Goal: Complete application form

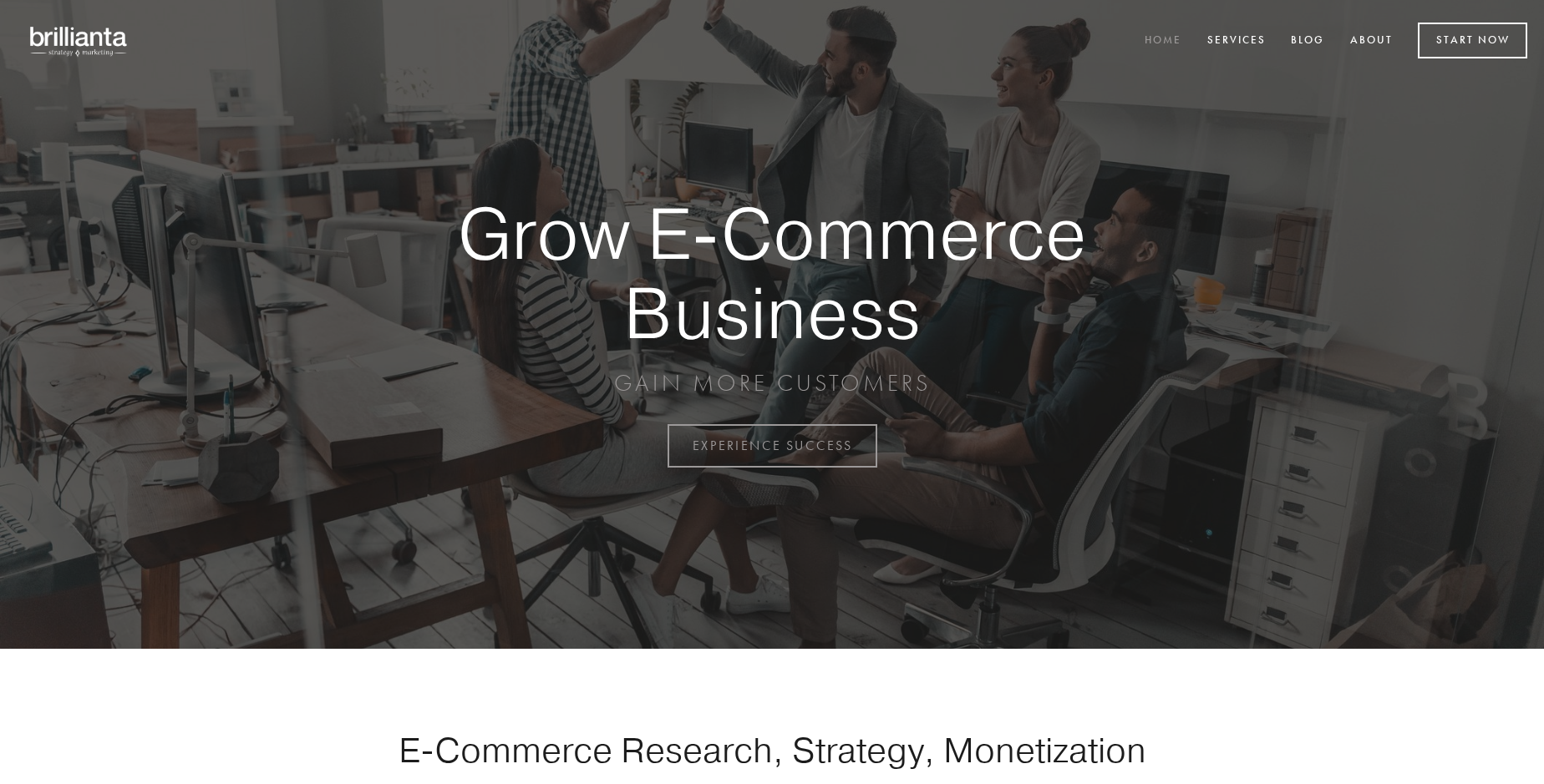
scroll to position [4378, 0]
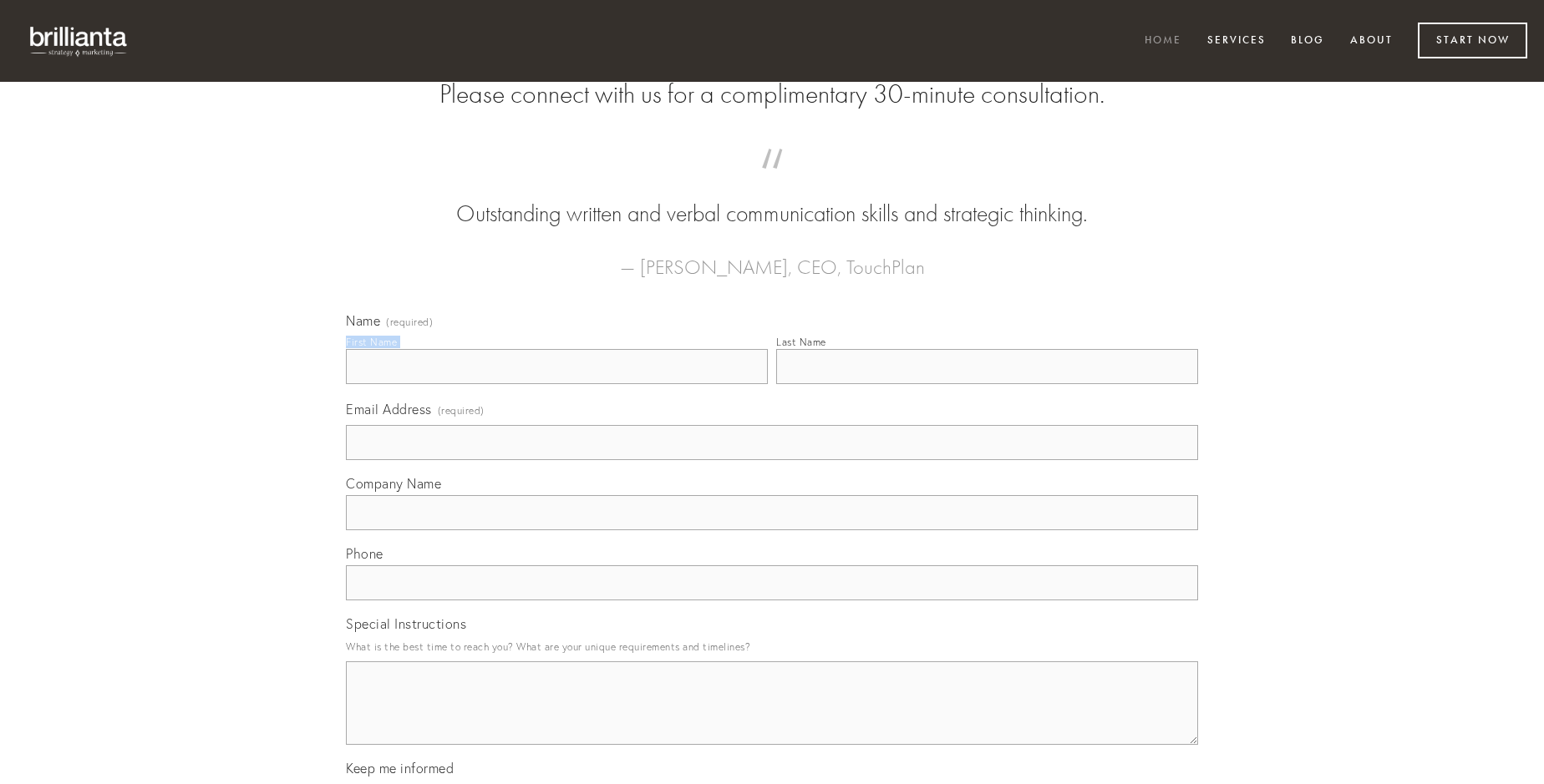
type input "[PERSON_NAME]"
click at [986, 384] on input "Last Name" at bounding box center [986, 366] width 422 height 35
type input "[PERSON_NAME]"
click at [772, 460] on input "Email Address (required)" at bounding box center [772, 442] width 852 height 35
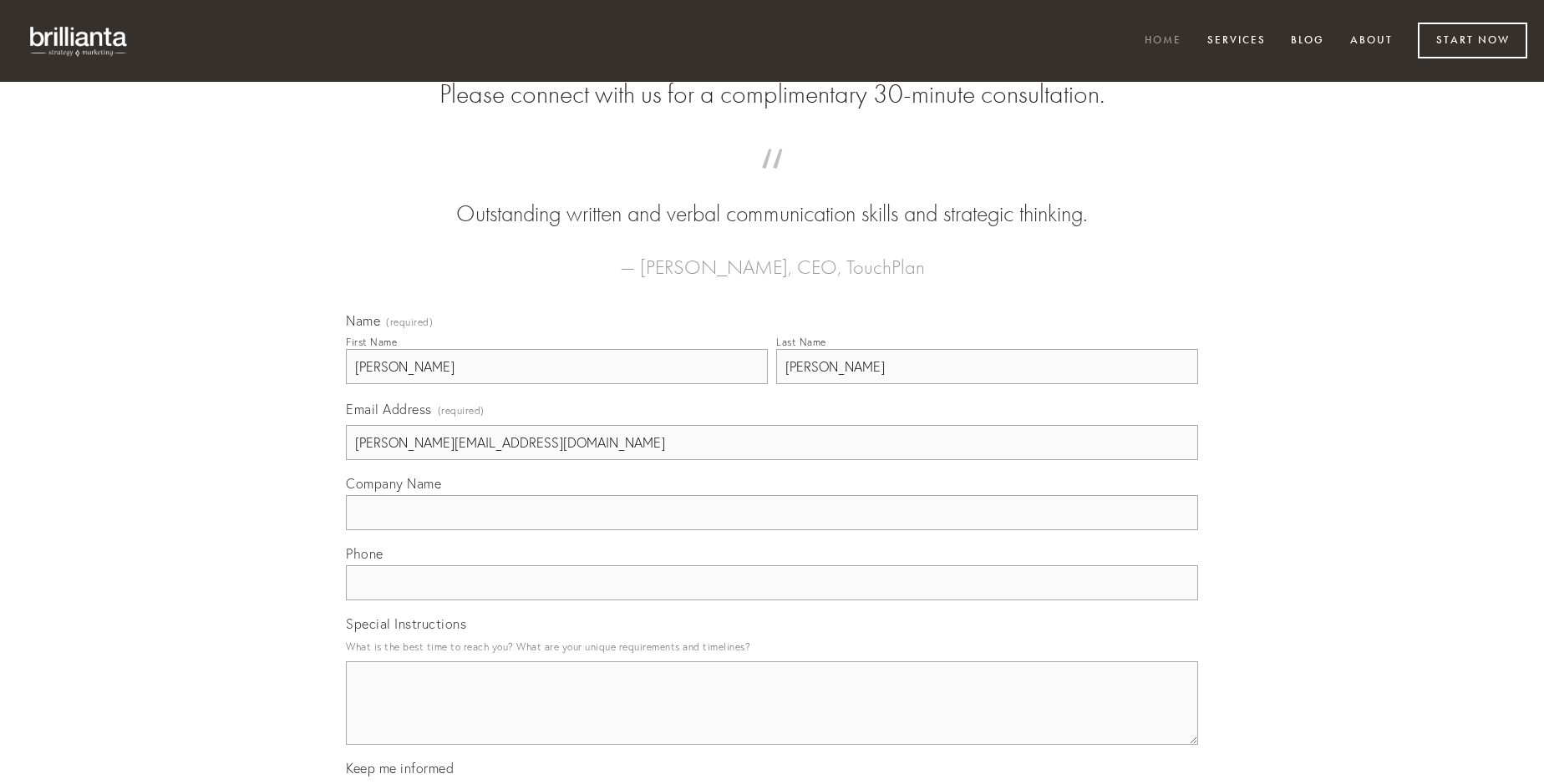
type input "[PERSON_NAME][EMAIL_ADDRESS][DOMAIN_NAME]"
click at [772, 531] on input "Company Name" at bounding box center [772, 512] width 852 height 35
type input "[PERSON_NAME]"
click at [772, 600] on input "text" at bounding box center [772, 583] width 852 height 35
click at [772, 718] on textarea "Special Instructions" at bounding box center [772, 703] width 852 height 84
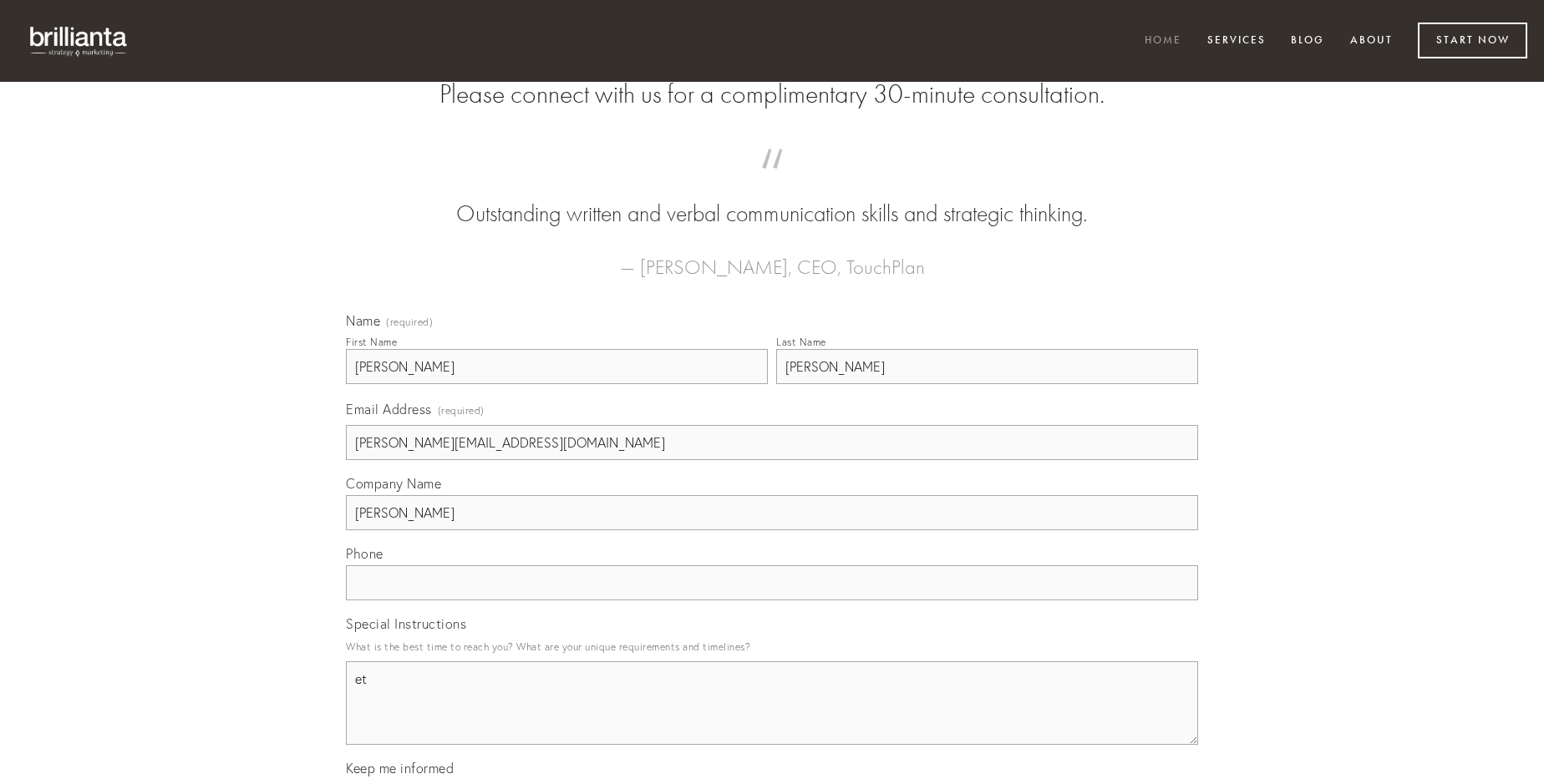
type textarea "et"
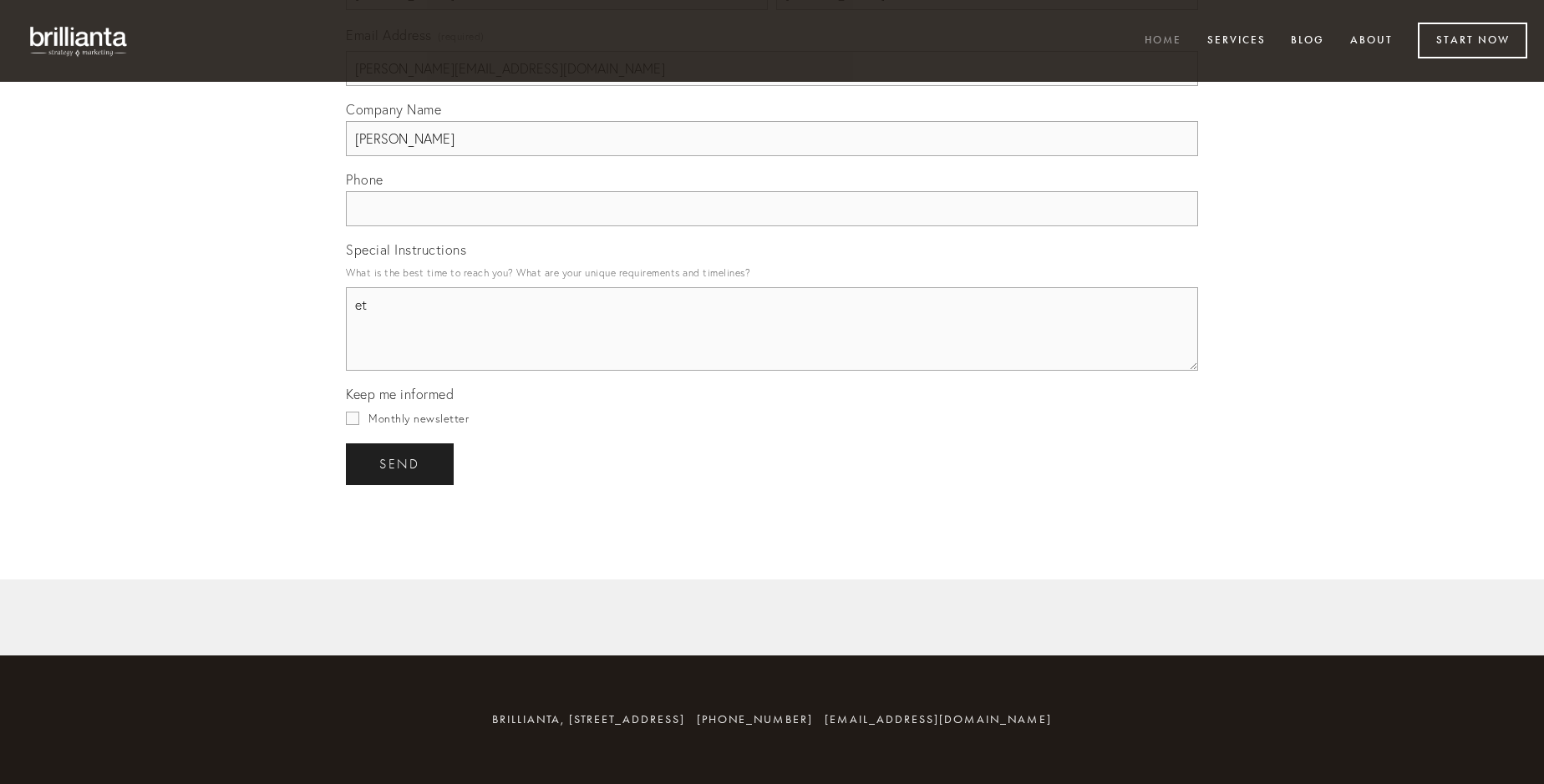
click at [401, 464] on span "send" at bounding box center [400, 465] width 41 height 15
